Goal: Task Accomplishment & Management: Manage account settings

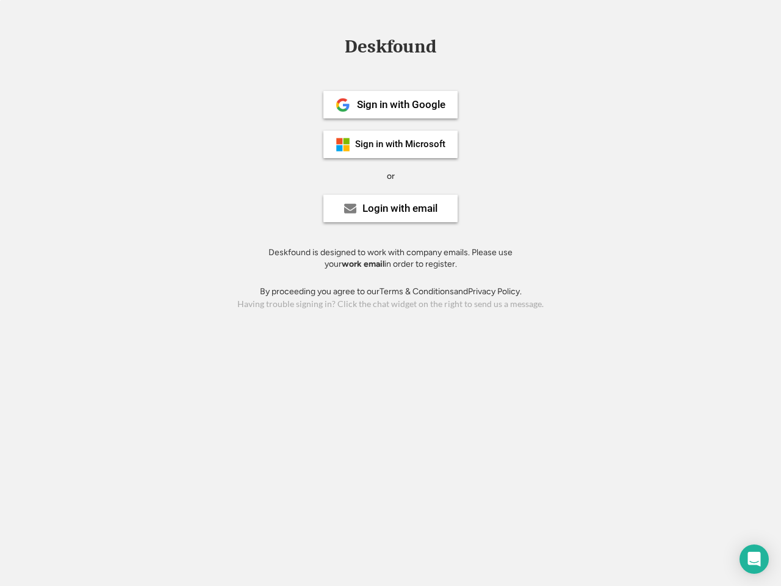
click at [390, 174] on div "or" at bounding box center [391, 176] width 8 height 12
click at [390, 49] on div "Deskfound" at bounding box center [391, 46] width 104 height 19
click at [334, 46] on div "Deskfound" at bounding box center [390, 48] width 781 height 23
click at [390, 49] on div "Deskfound" at bounding box center [391, 46] width 104 height 19
click at [390, 176] on div "or" at bounding box center [391, 176] width 8 height 12
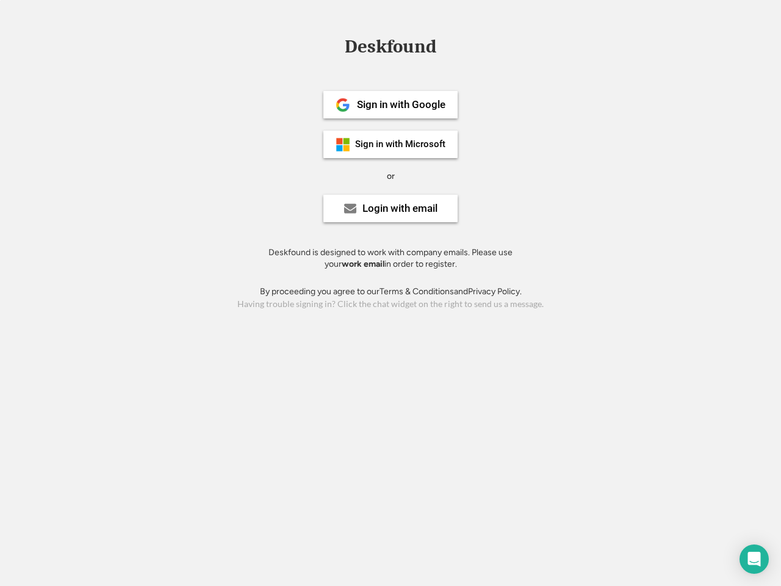
click at [390, 104] on div "Sign in with Google" at bounding box center [401, 104] width 88 height 10
click at [401, 104] on div "Sign in with Google" at bounding box center [401, 104] width 88 height 10
click at [343, 105] on img at bounding box center [342, 105] width 15 height 15
click at [390, 144] on div "Sign in with Microsoft" at bounding box center [400, 144] width 90 height 9
click at [401, 144] on div "Sign in with Microsoft" at bounding box center [400, 144] width 90 height 9
